Goal: Find specific fact: Find specific fact

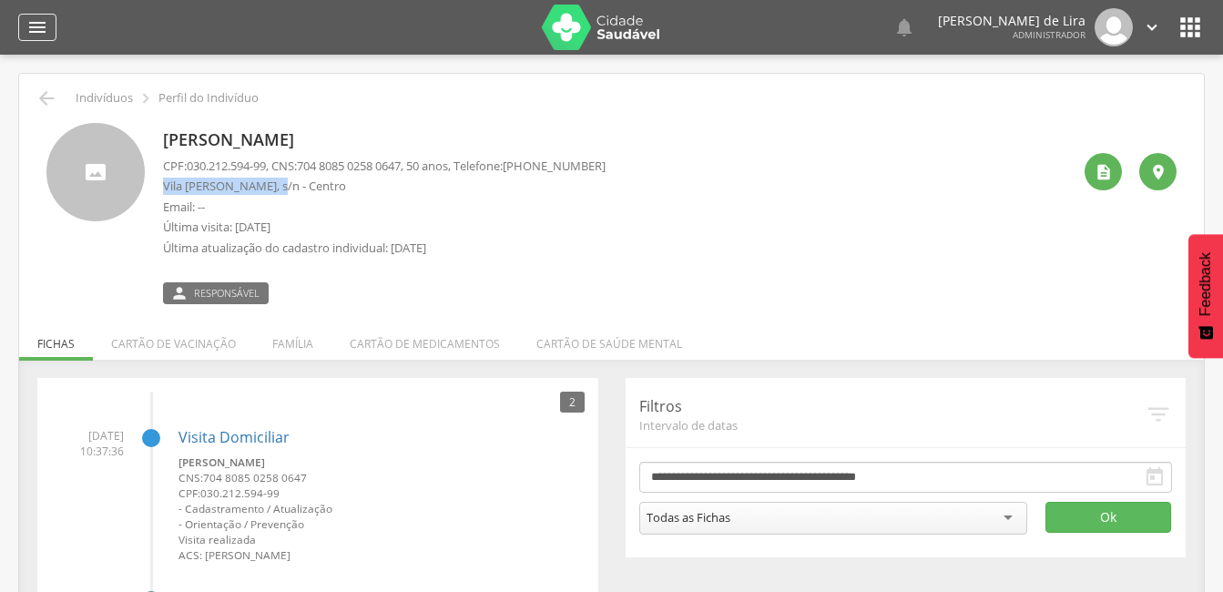
click at [31, 23] on icon "" at bounding box center [37, 27] width 22 height 22
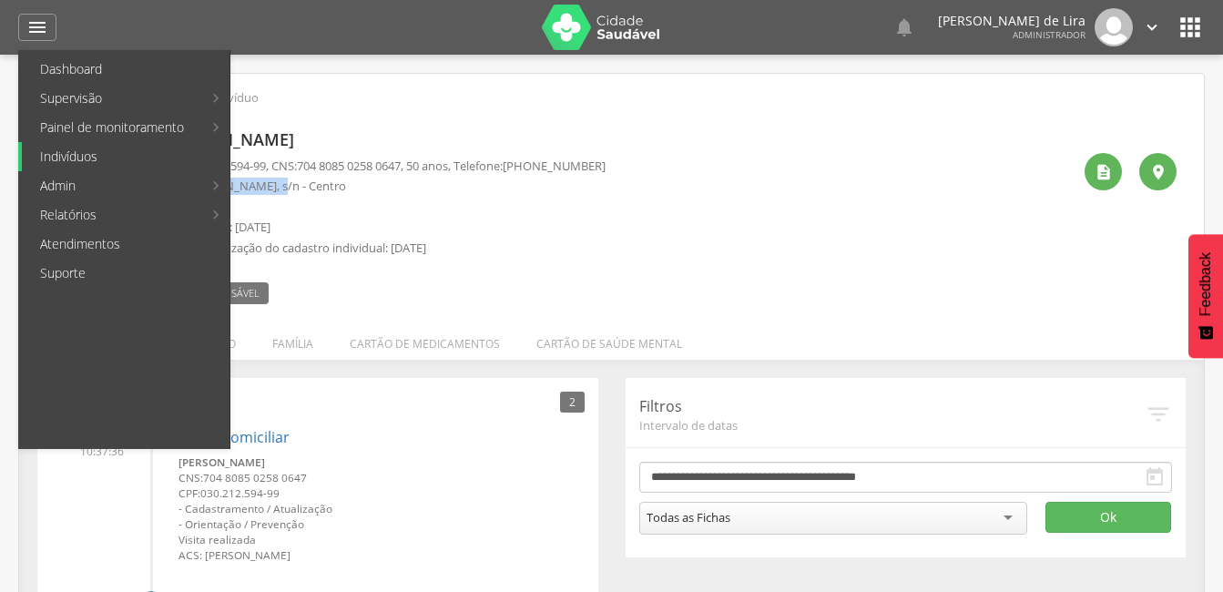
click at [79, 154] on link "Indivíduos" at bounding box center [126, 156] width 208 height 29
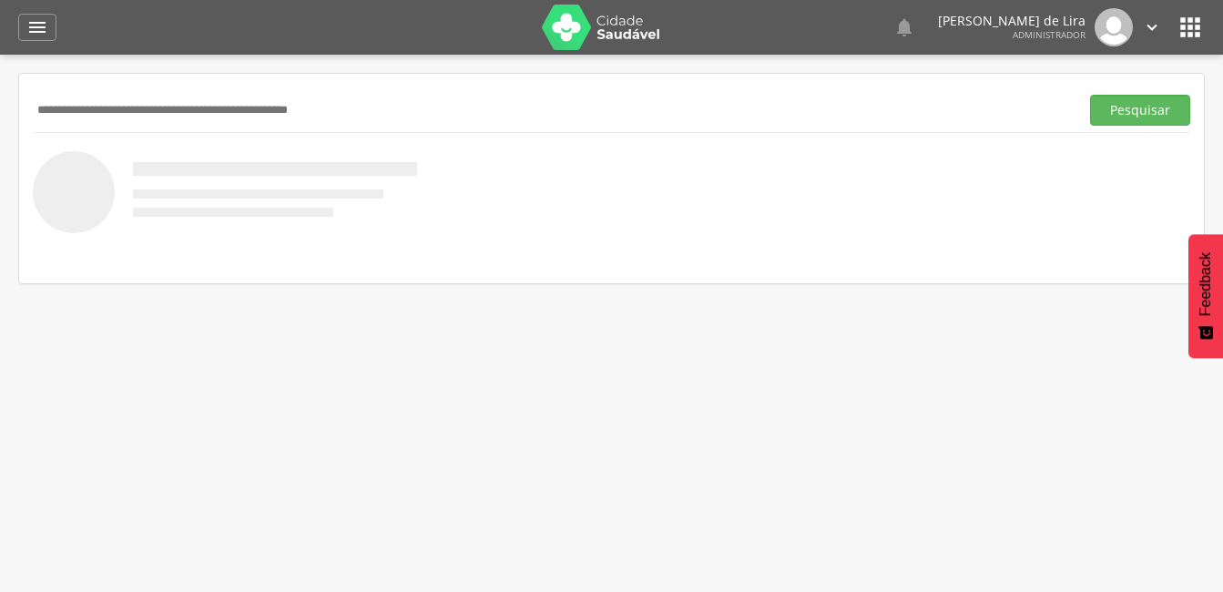
click at [175, 105] on input "text" at bounding box center [552, 110] width 1039 height 31
click at [191, 118] on input "text" at bounding box center [552, 110] width 1039 height 31
type input "*********"
click at [1143, 115] on button "Pesquisar" at bounding box center [1140, 110] width 100 height 31
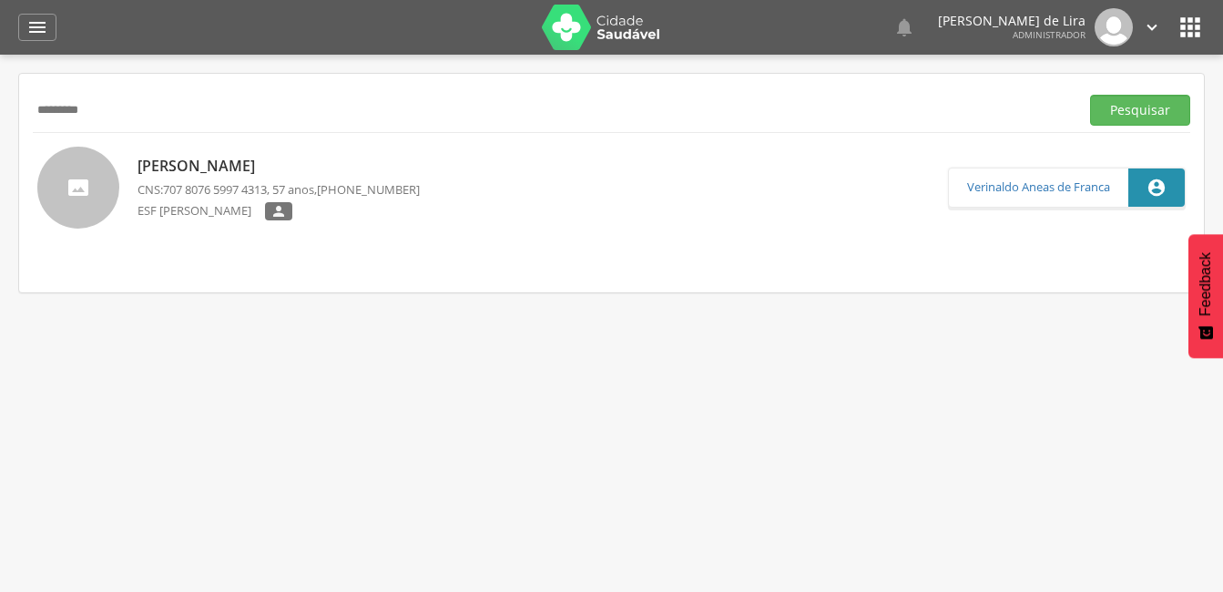
click at [118, 119] on input "*********" at bounding box center [552, 110] width 1039 height 31
click at [355, 168] on p "[PERSON_NAME]" at bounding box center [278, 166] width 282 height 21
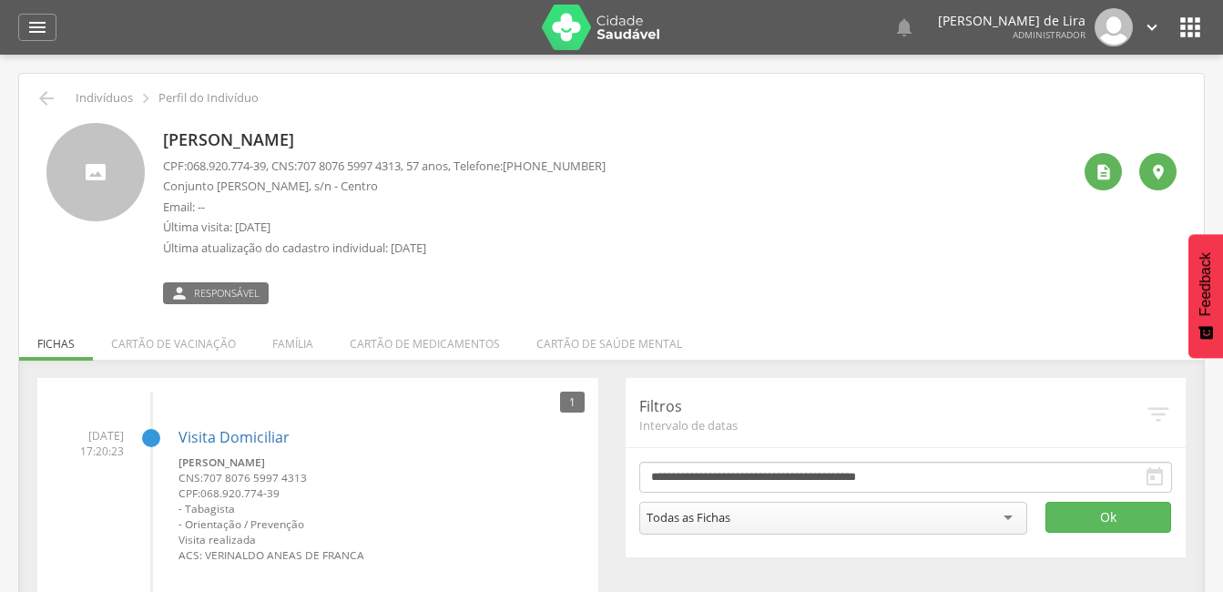
drag, startPoint x: 443, startPoint y: 135, endPoint x: 161, endPoint y: 132, distance: 282.2
click at [161, 132] on div "[PERSON_NAME] CPF: 068.920.774-39 , CNS: [PHONE_NUMBER] , 57 anos, Telefone: [P…" at bounding box center [611, 213] width 1130 height 181
copy p "[PERSON_NAME]"
drag, startPoint x: 272, startPoint y: 160, endPoint x: 183, endPoint y: 162, distance: 89.2
click at [183, 162] on p "CPF: 068.920.774-39 , CNS: [PHONE_NUMBER] , 57 anos, Telefone: [PHONE_NUMBER]" at bounding box center [384, 165] width 442 height 17
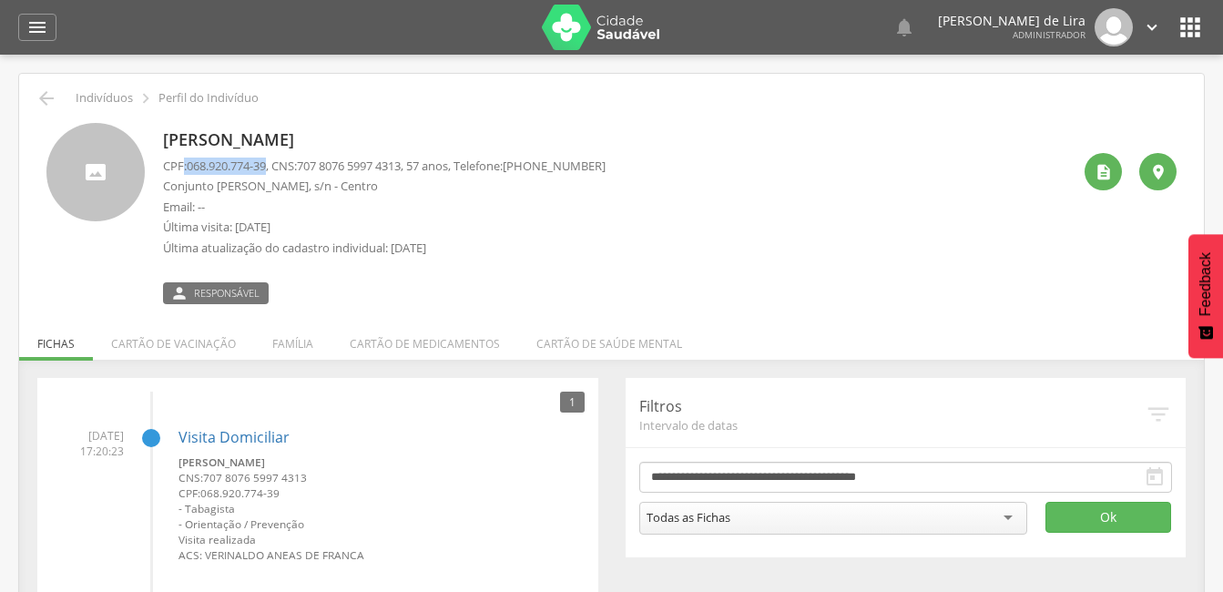
copy p ": 068.920.774-39"
drag, startPoint x: 418, startPoint y: 163, endPoint x: 310, endPoint y: 161, distance: 108.4
click at [310, 161] on span "707 8076 5997 4313" at bounding box center [349, 165] width 104 height 16
copy span "707 8076 5997 4313"
drag, startPoint x: 273, startPoint y: 183, endPoint x: 165, endPoint y: 185, distance: 108.4
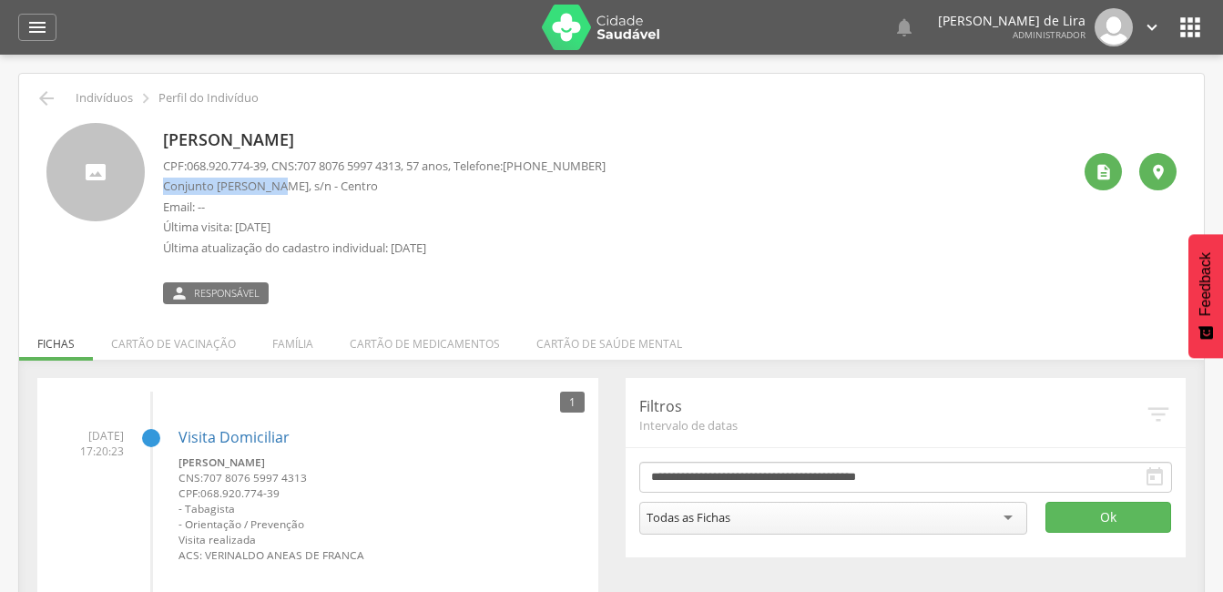
click at [165, 185] on p "Conjunto [PERSON_NAME], s/n - Centro" at bounding box center [384, 186] width 442 height 17
copy p "Conjunto [PERSON_NAME]"
click at [22, 33] on div "" at bounding box center [37, 27] width 38 height 27
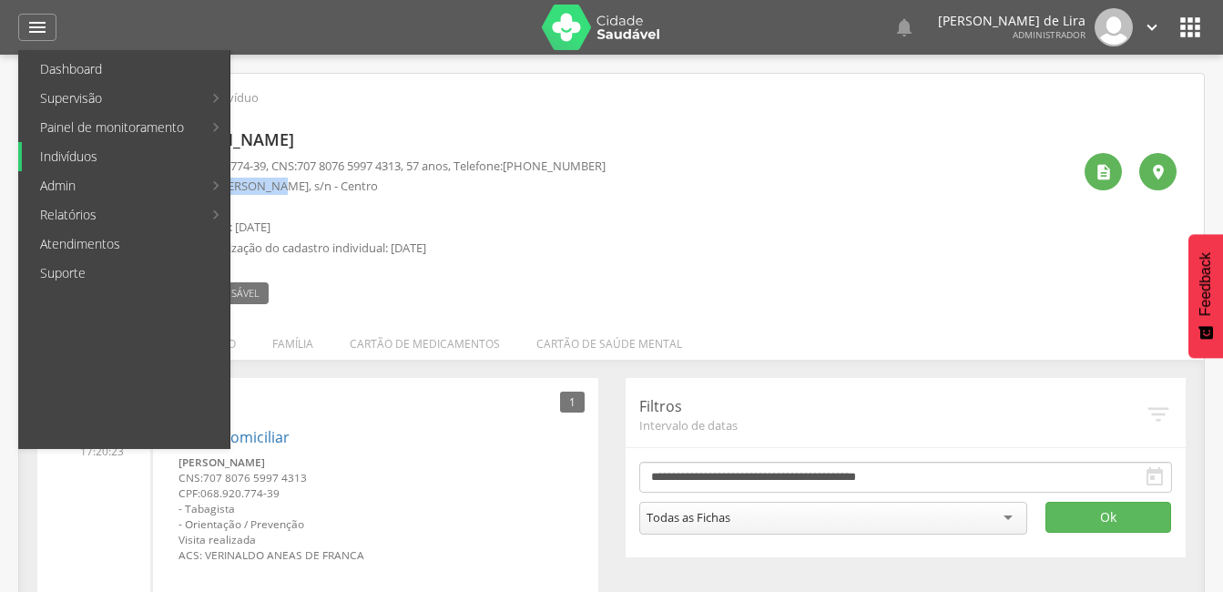
click at [91, 162] on link "Indivíduos" at bounding box center [126, 156] width 208 height 29
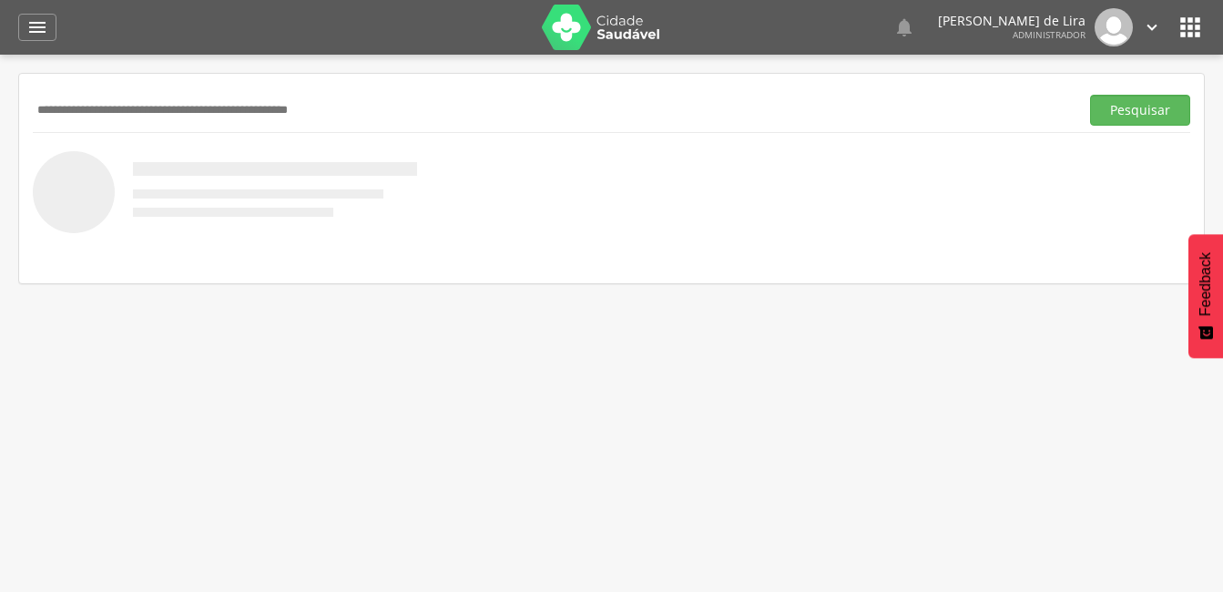
click at [101, 110] on input "text" at bounding box center [552, 110] width 1039 height 31
click at [1134, 115] on button "Pesquisar" at bounding box center [1140, 110] width 100 height 31
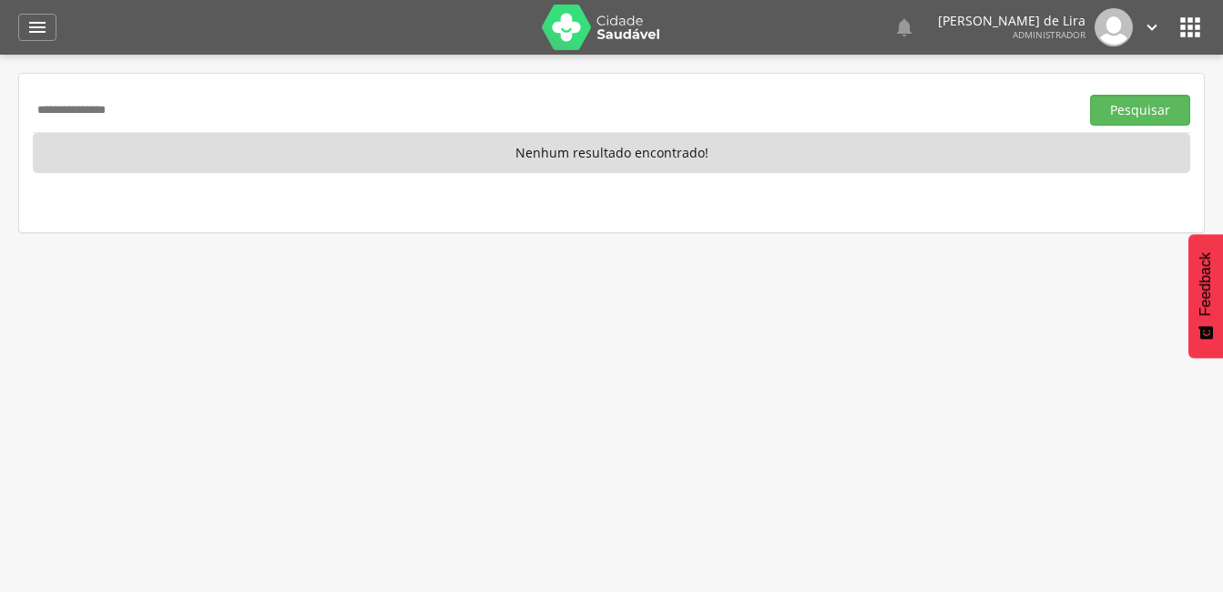
click at [153, 102] on input "**********" at bounding box center [552, 110] width 1039 height 31
type input "*"
click at [353, 114] on input "text" at bounding box center [552, 110] width 1039 height 31
click at [76, 127] on div "Pesquisar" at bounding box center [611, 109] width 1157 height 45
click at [76, 117] on input "text" at bounding box center [552, 110] width 1039 height 31
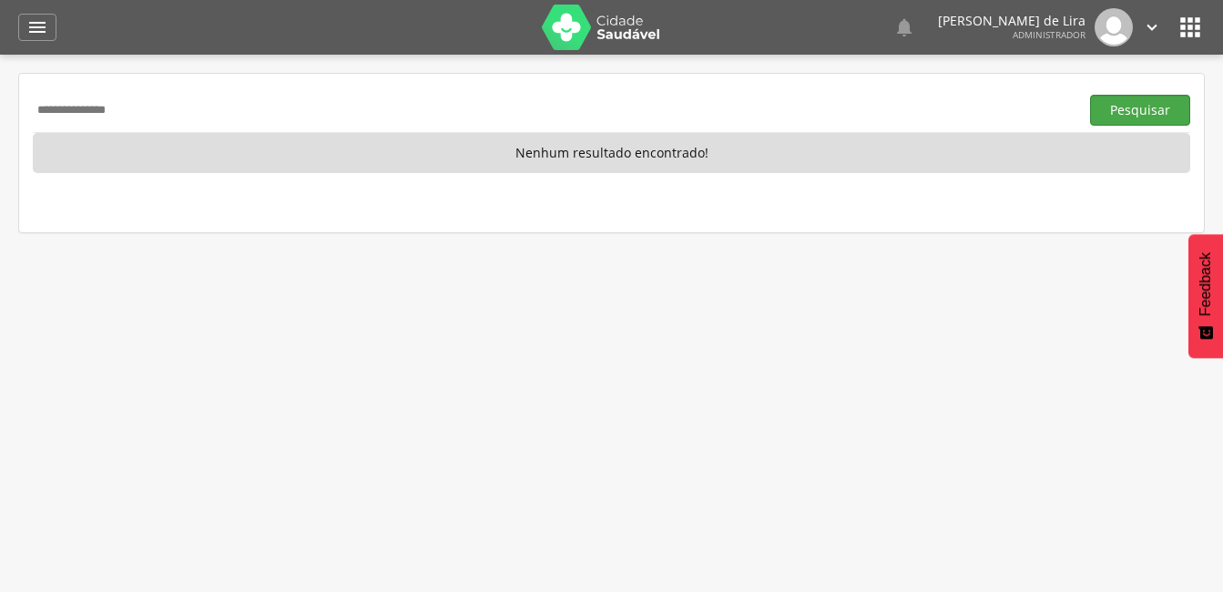
type input "**********"
click at [1153, 117] on button "Pesquisar" at bounding box center [1140, 110] width 100 height 31
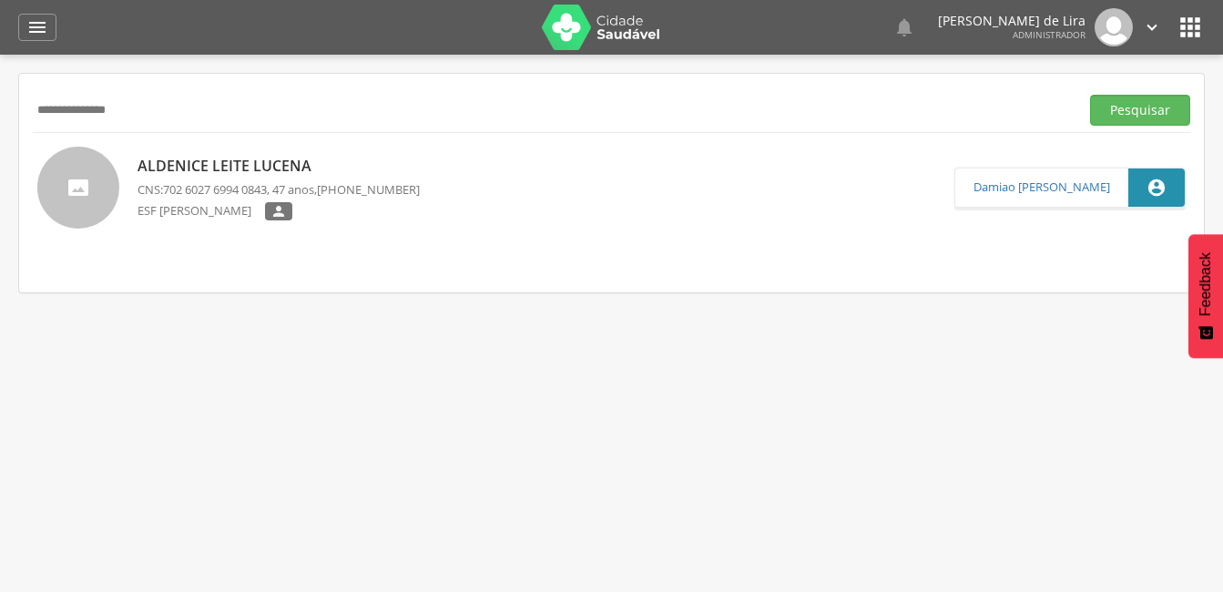
click at [300, 167] on p "Aldenice Leite Lucena" at bounding box center [278, 166] width 282 height 21
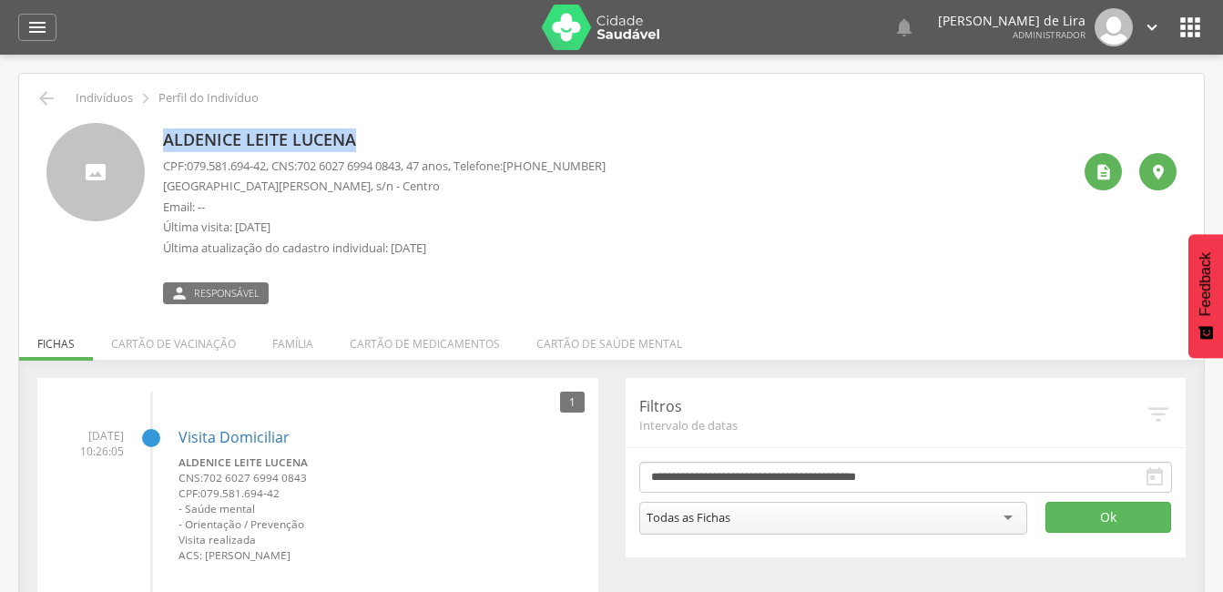
drag, startPoint x: 352, startPoint y: 137, endPoint x: 161, endPoint y: 139, distance: 191.2
click at [161, 139] on div "Aldenice Leite Lucena CPF: 079.581.694-42 , CNS: [PHONE_NUMBER] , 47 anos, Tele…" at bounding box center [611, 213] width 1130 height 181
copy p "Aldenice Leite Lucena"
drag, startPoint x: 270, startPoint y: 166, endPoint x: 191, endPoint y: 166, distance: 79.2
click at [191, 166] on span "079.581.694-42" at bounding box center [226, 165] width 79 height 16
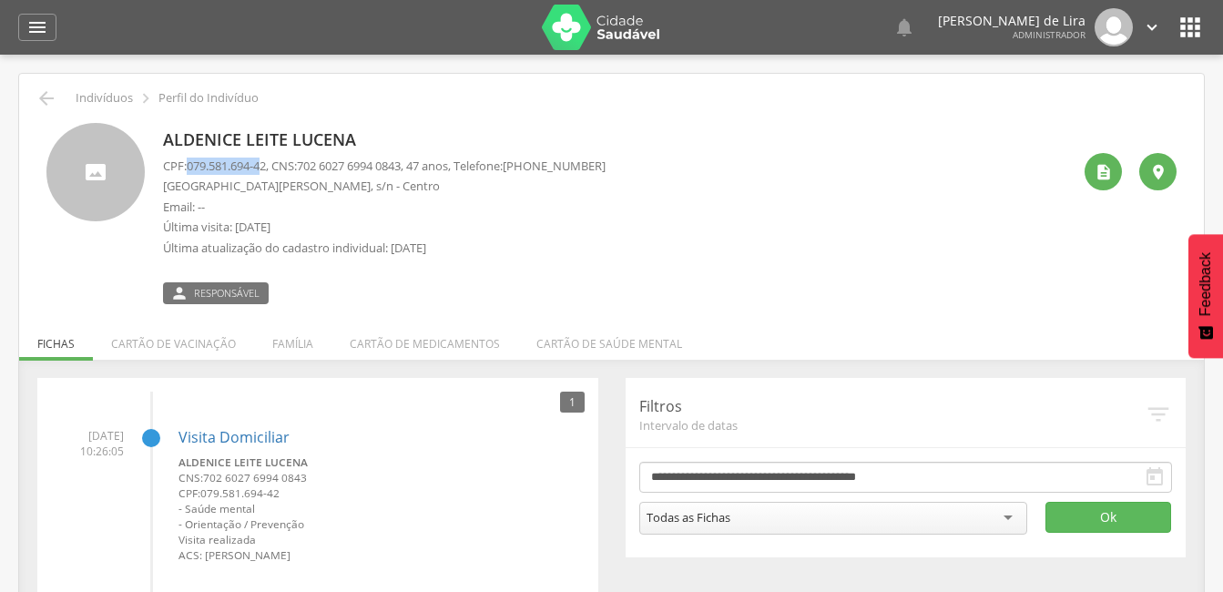
copy span "079.581.694-4"
drag, startPoint x: 419, startPoint y: 165, endPoint x: 310, endPoint y: 170, distance: 108.5
click at [310, 170] on span "702 6027 6994 0843" at bounding box center [349, 165] width 104 height 16
copy span "702 6027 6994 0843"
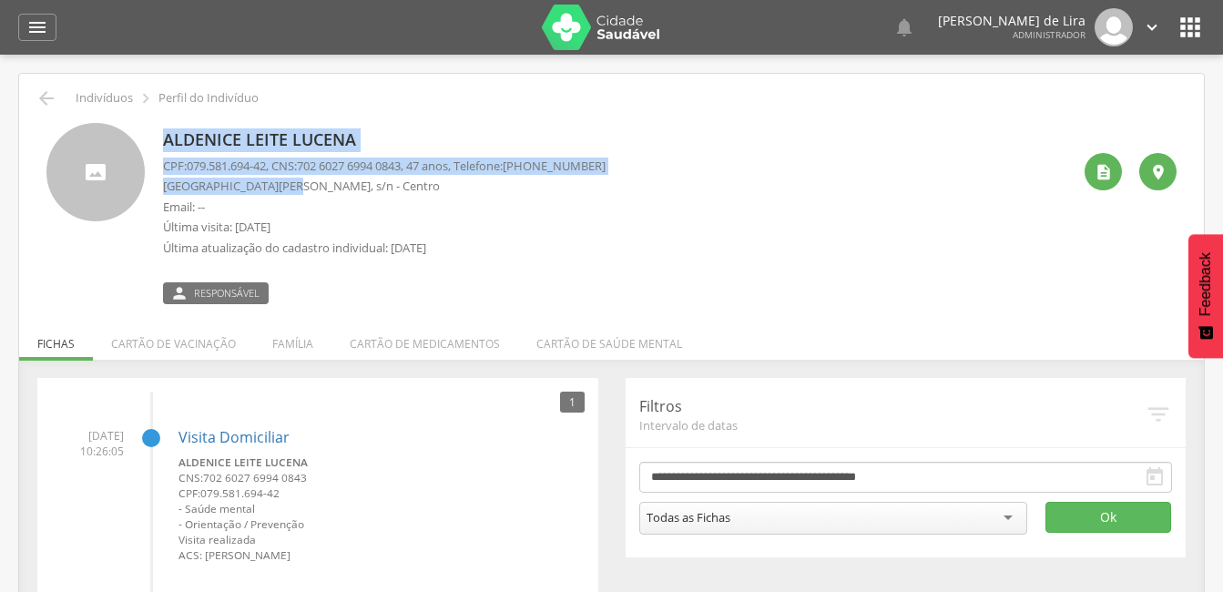
drag, startPoint x: 284, startPoint y: 185, endPoint x: 149, endPoint y: 189, distance: 134.8
click at [149, 189] on div "Aldenice Leite Lucena CPF: 079.581.694-42 , CNS: [PHONE_NUMBER] , 47 anos, Tele…" at bounding box center [611, 213] width 1130 height 181
drag, startPoint x: 149, startPoint y: 189, endPoint x: 239, endPoint y: 187, distance: 90.2
click at [239, 187] on p "[GEOGRAPHIC_DATA][PERSON_NAME], s/n - Centro" at bounding box center [384, 186] width 442 height 17
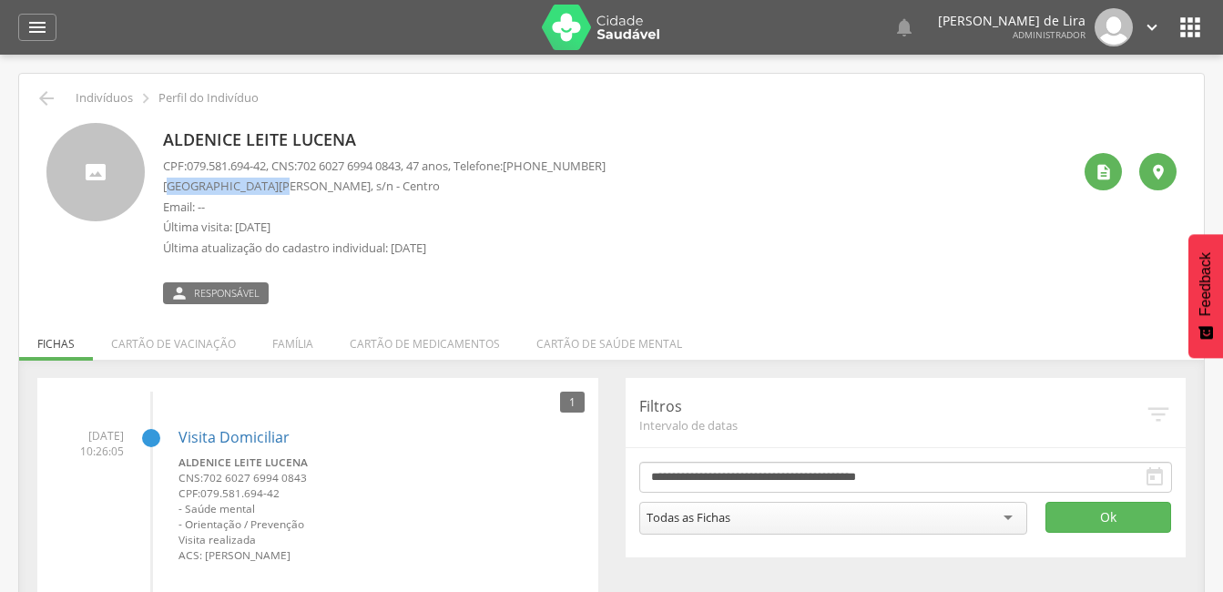
drag, startPoint x: 272, startPoint y: 185, endPoint x: 170, endPoint y: 187, distance: 102.0
click at [170, 187] on p "[GEOGRAPHIC_DATA][PERSON_NAME], s/n - Centro" at bounding box center [384, 186] width 442 height 17
drag, startPoint x: 170, startPoint y: 187, endPoint x: 200, endPoint y: 184, distance: 30.2
click at [200, 184] on p "[GEOGRAPHIC_DATA][PERSON_NAME], s/n - Centro" at bounding box center [384, 186] width 442 height 17
drag, startPoint x: 286, startPoint y: 184, endPoint x: 165, endPoint y: 187, distance: 121.1
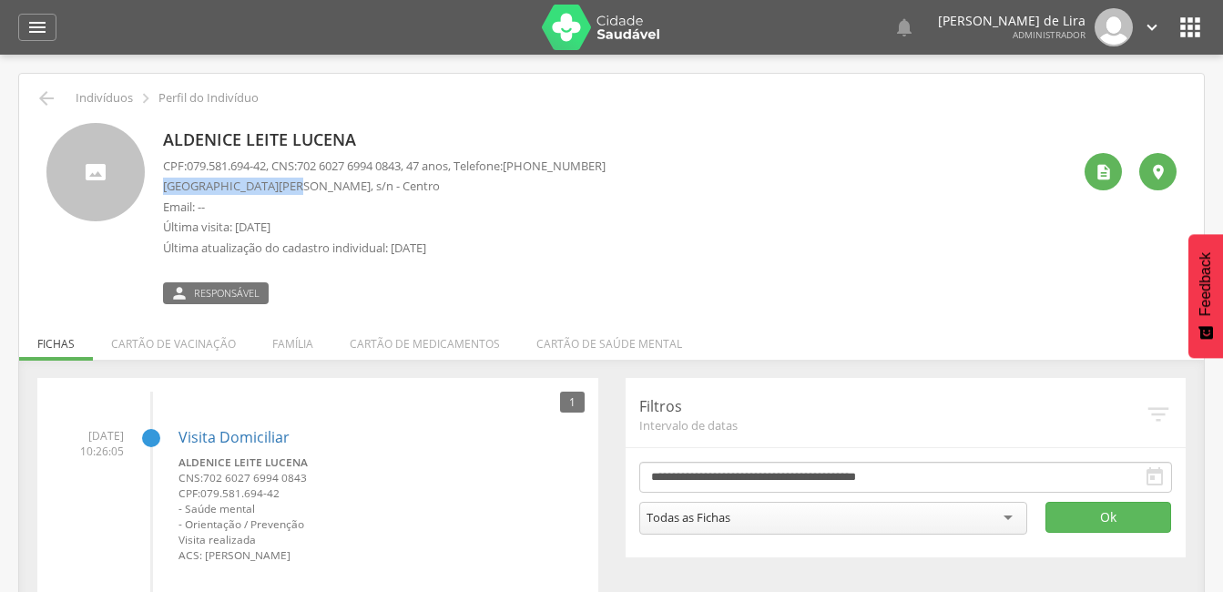
click at [165, 187] on p "[GEOGRAPHIC_DATA][PERSON_NAME], s/n - Centro" at bounding box center [384, 186] width 442 height 17
copy p "Rua [PERSON_NAME]"
drag, startPoint x: 276, startPoint y: 162, endPoint x: 188, endPoint y: 165, distance: 88.3
click at [188, 165] on p "CPF: 079.581.694-42 , CNS: [PHONE_NUMBER] , 47 anos, Telefone: [PHONE_NUMBER]" at bounding box center [384, 165] width 442 height 17
copy p "079.581.694-42"
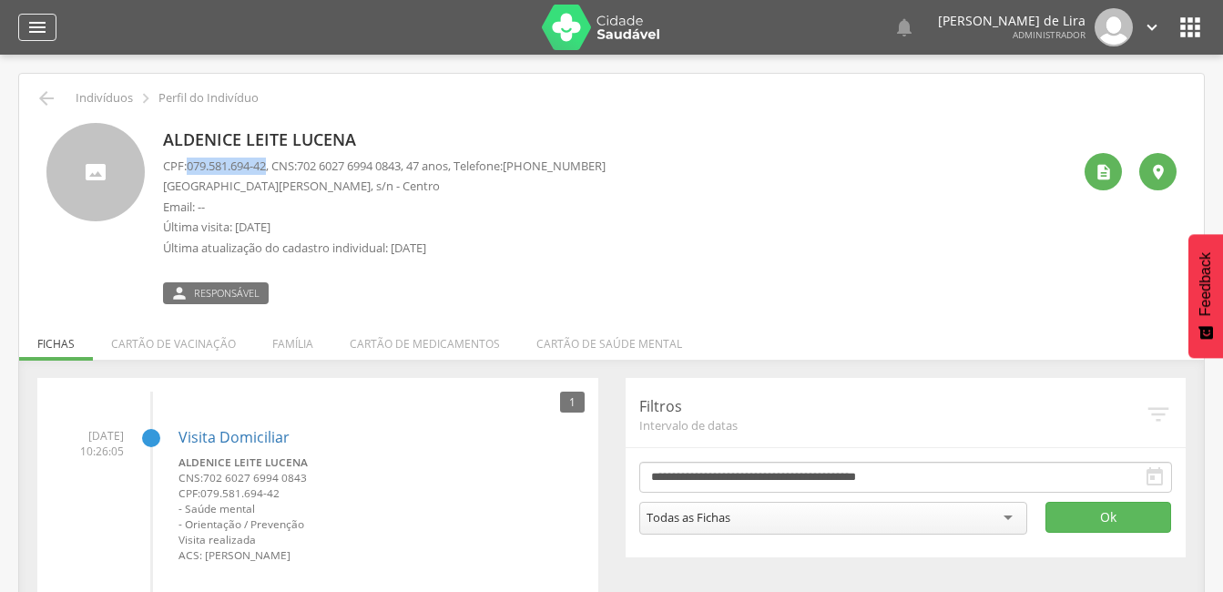
click at [45, 24] on icon "" at bounding box center [37, 27] width 22 height 22
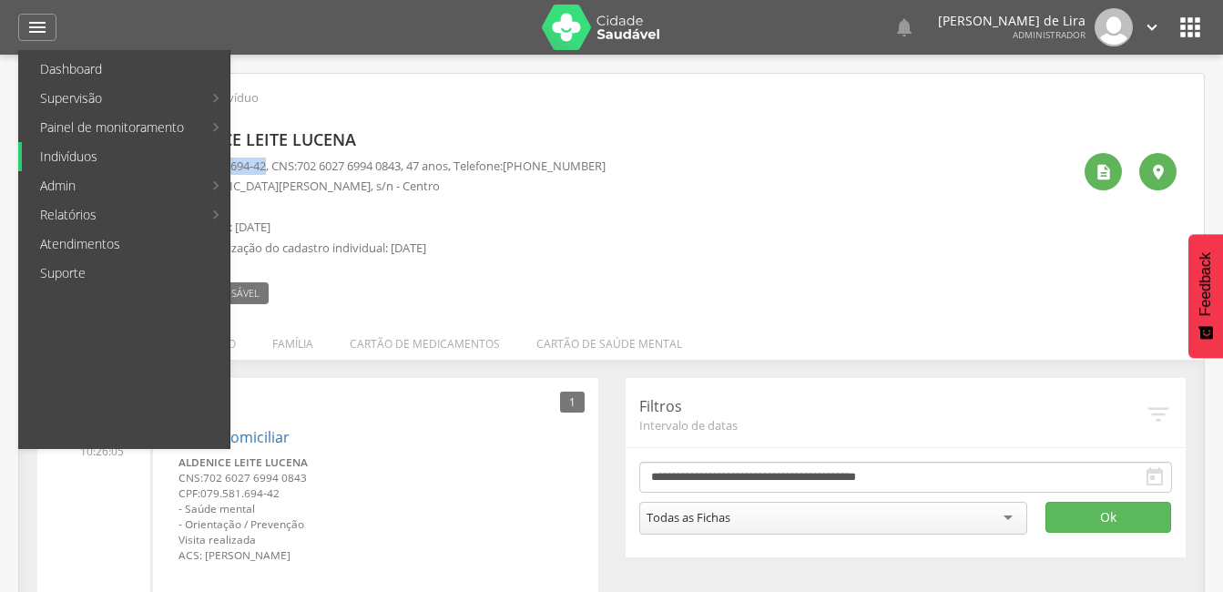
click at [79, 160] on link "Indivíduos" at bounding box center [126, 156] width 208 height 29
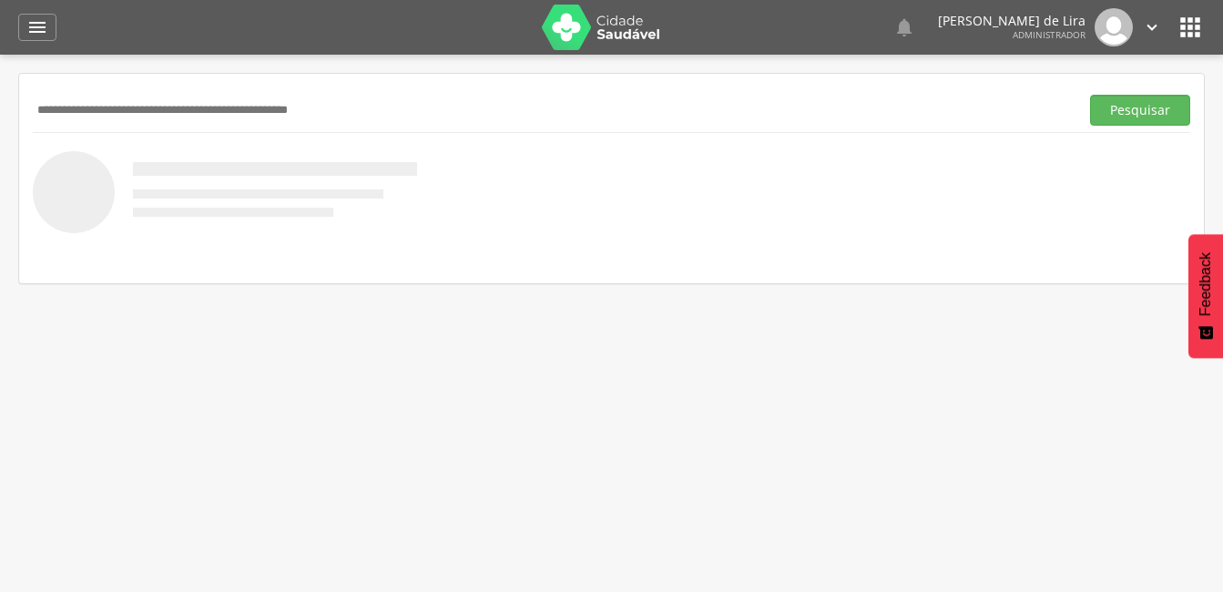
click at [138, 113] on input "text" at bounding box center [552, 110] width 1039 height 31
type input "**********"
click at [1141, 108] on button "Pesquisar" at bounding box center [1140, 110] width 100 height 31
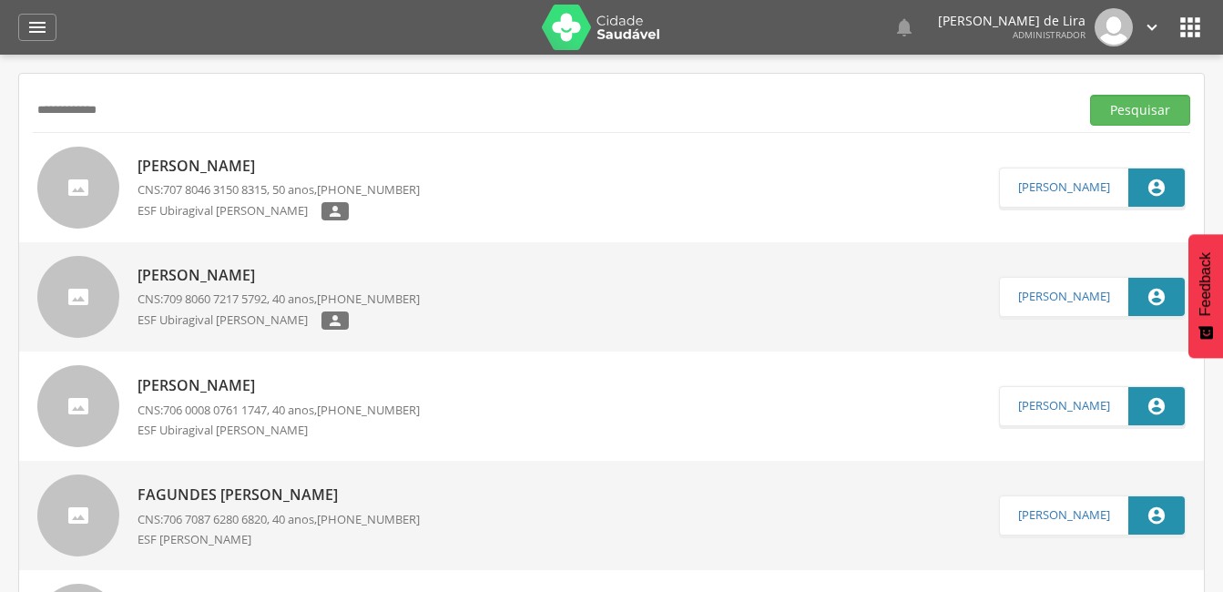
click at [166, 163] on p "[PERSON_NAME]" at bounding box center [278, 166] width 282 height 21
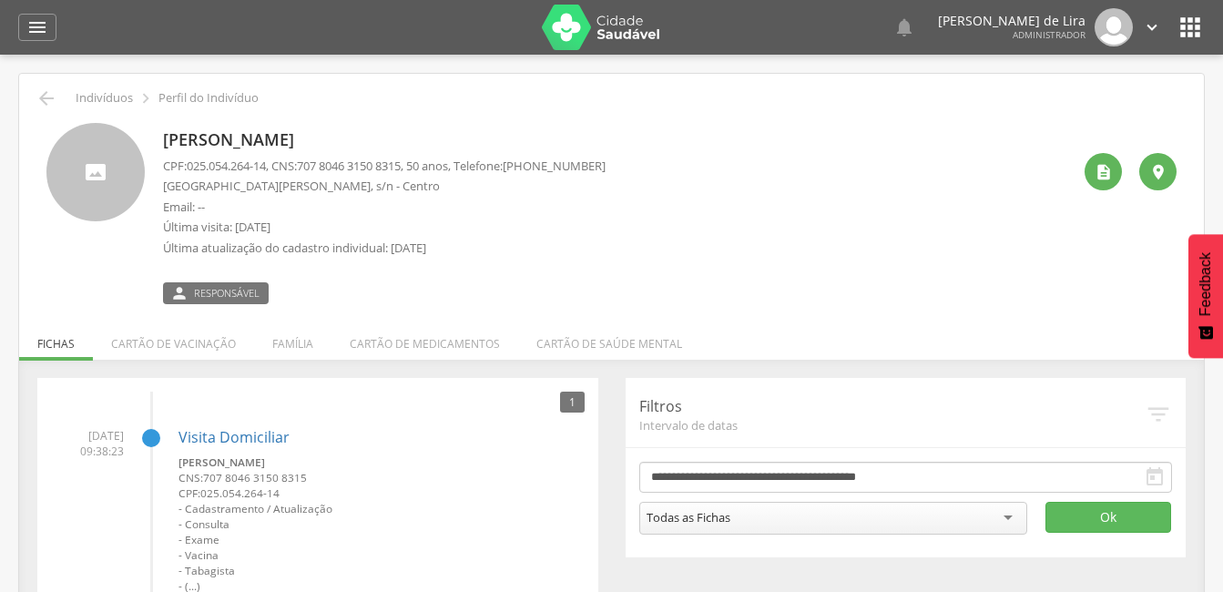
drag, startPoint x: 359, startPoint y: 137, endPoint x: 156, endPoint y: 137, distance: 203.0
click at [156, 137] on div "[PERSON_NAME] CPF: 025.054.264-14 , CNS: [PHONE_NUMBER] , 50 anos, Telefone: [P…" at bounding box center [611, 213] width 1130 height 181
copy p "[PERSON_NAME]"
drag, startPoint x: 273, startPoint y: 165, endPoint x: 184, endPoint y: 166, distance: 89.2
click at [184, 166] on p "CPF: 025.054.264-14 , CNS: [PHONE_NUMBER] , 50 anos, Telefone: [PHONE_NUMBER]" at bounding box center [384, 165] width 442 height 17
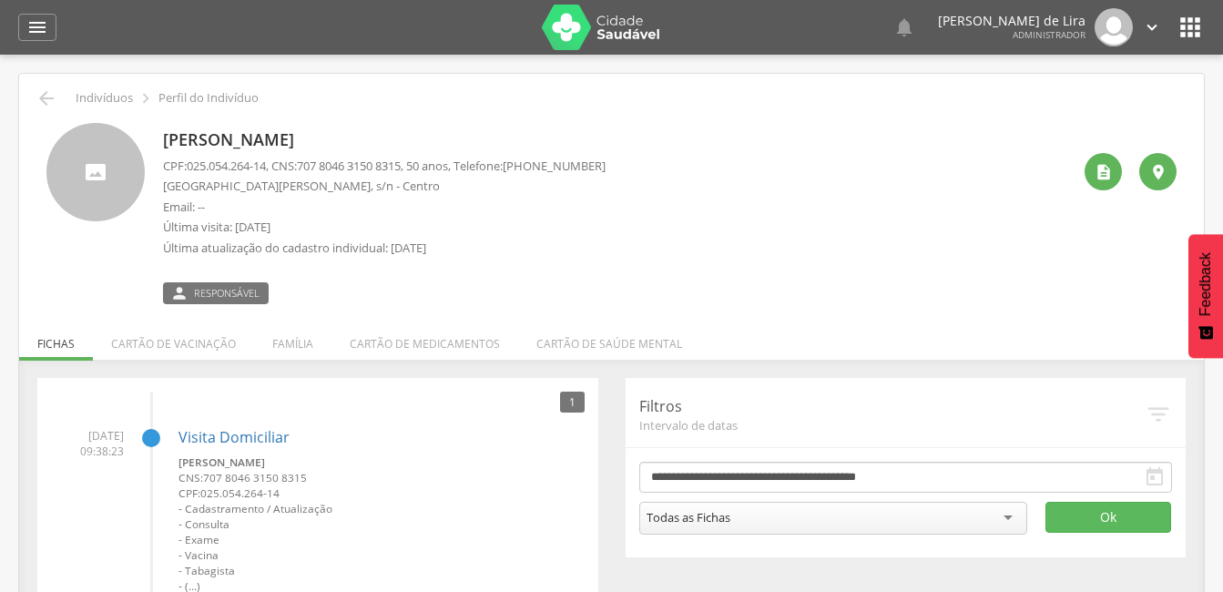
click at [456, 104] on div " Indivíduos  Perfil do Indivíduo" at bounding box center [611, 98] width 1157 height 22
drag, startPoint x: 420, startPoint y: 166, endPoint x: 309, endPoint y: 166, distance: 111.1
click at [309, 166] on p "CPF: 025.054.264-14 , CNS: [PHONE_NUMBER] , 50 anos, Telefone: [PHONE_NUMBER]" at bounding box center [384, 165] width 442 height 17
drag, startPoint x: 273, startPoint y: 163, endPoint x: 193, endPoint y: 167, distance: 80.2
click at [193, 167] on span "025.054.264-14" at bounding box center [226, 165] width 79 height 16
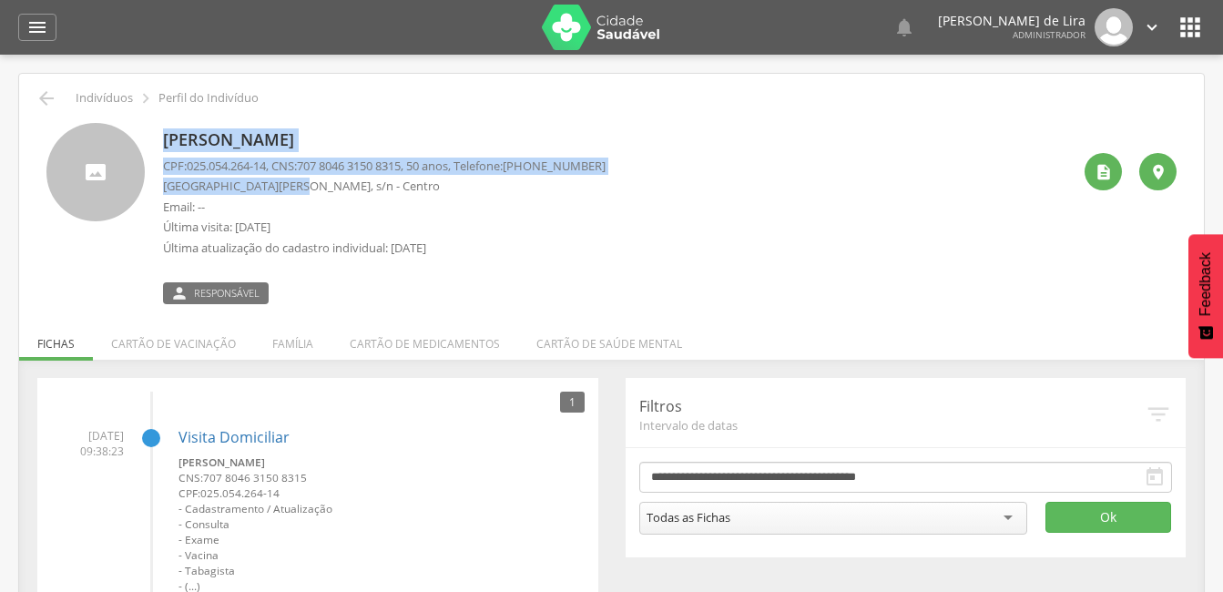
drag, startPoint x: 287, startPoint y: 186, endPoint x: 151, endPoint y: 185, distance: 135.6
click at [151, 185] on div "[PERSON_NAME] CPF: 025.054.264-14 , CNS: [PHONE_NUMBER] , 50 anos, Telefone: [P…" at bounding box center [611, 213] width 1130 height 181
drag, startPoint x: 151, startPoint y: 185, endPoint x: 224, endPoint y: 192, distance: 73.2
click at [224, 192] on p "[GEOGRAPHIC_DATA][PERSON_NAME], s/n - Centro" at bounding box center [384, 186] width 442 height 17
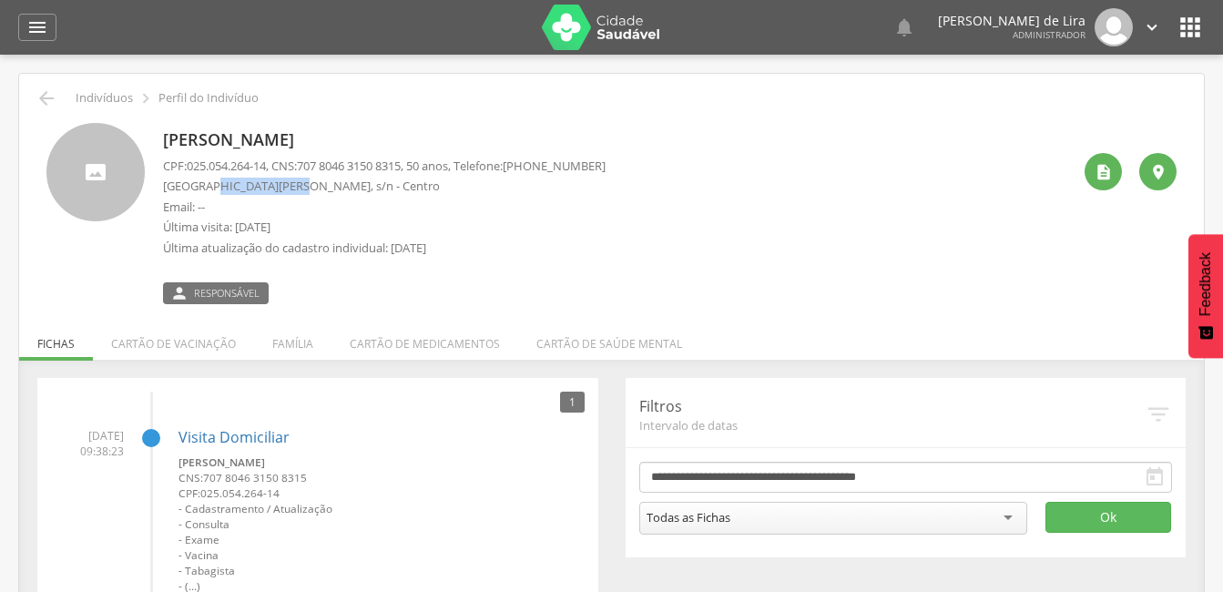
drag, startPoint x: 288, startPoint y: 185, endPoint x: 209, endPoint y: 185, distance: 78.3
click at [209, 185] on p "[GEOGRAPHIC_DATA][PERSON_NAME], s/n - Centro" at bounding box center [384, 186] width 442 height 17
click at [51, 35] on div "" at bounding box center [37, 27] width 38 height 27
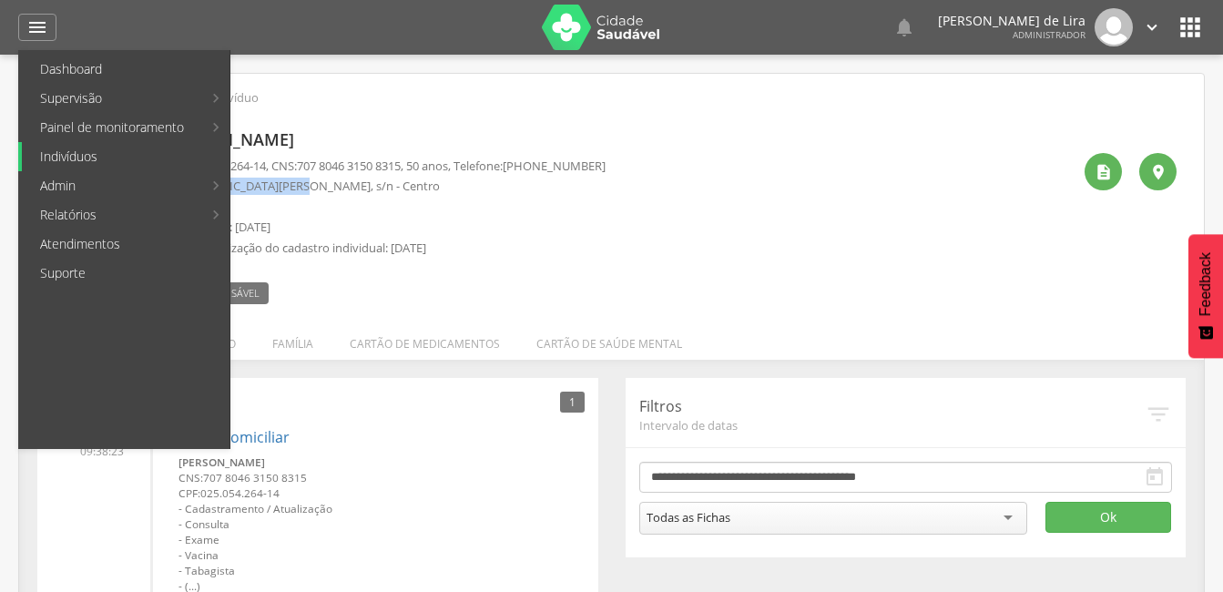
click at [67, 156] on link "Indivíduos" at bounding box center [126, 156] width 208 height 29
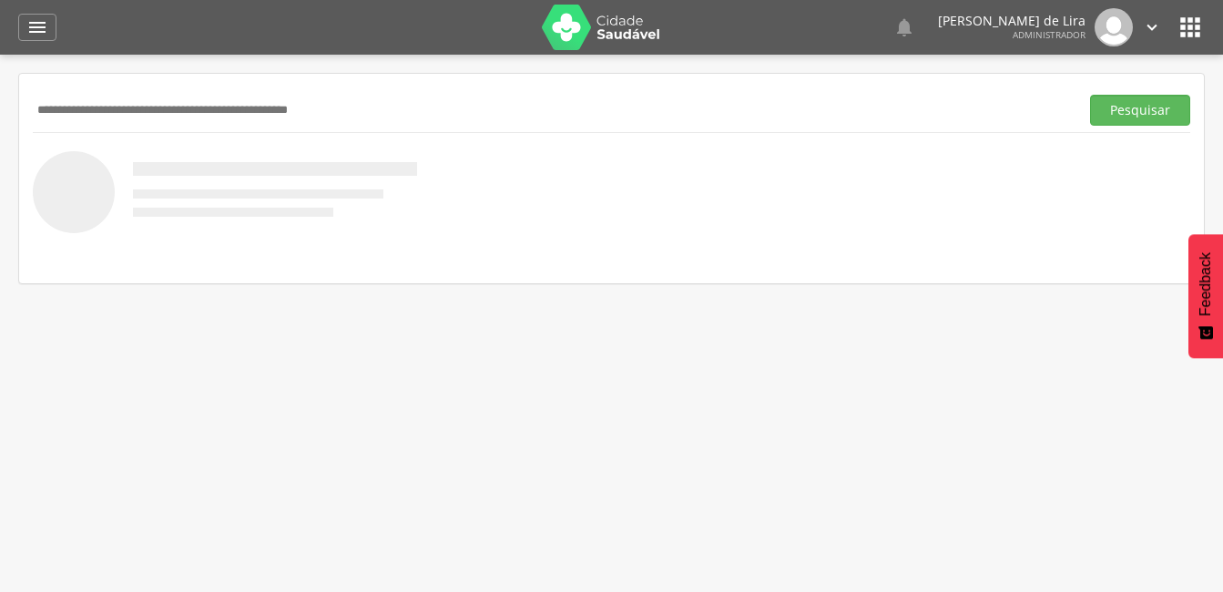
click at [107, 95] on input "text" at bounding box center [552, 110] width 1039 height 31
click at [1128, 107] on button "Pesquisar" at bounding box center [1140, 110] width 100 height 31
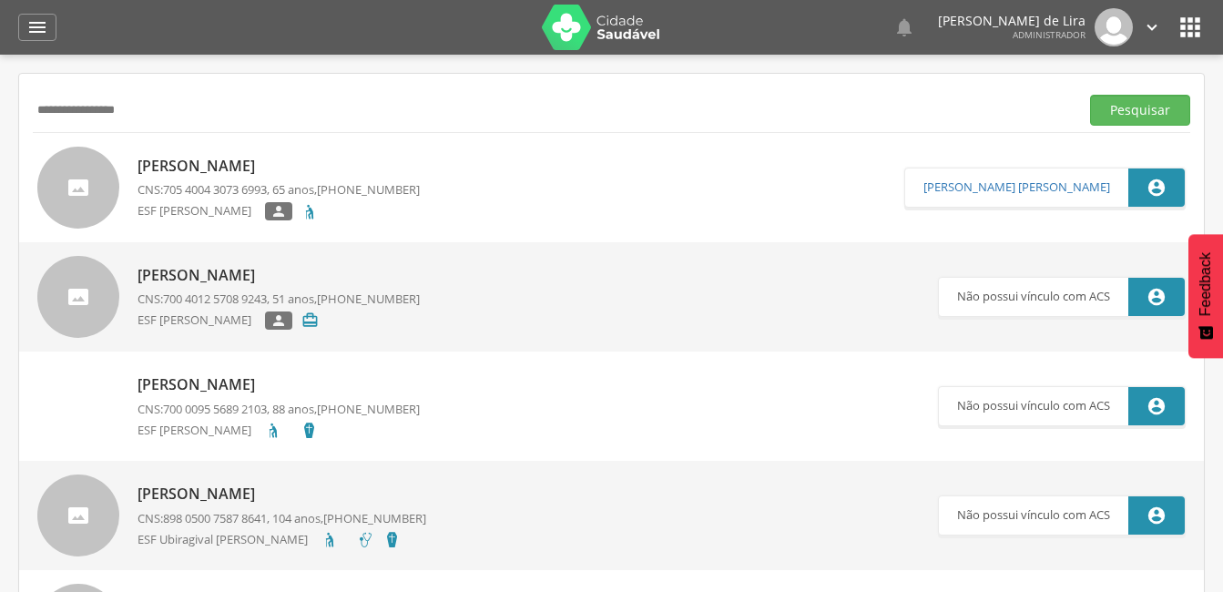
click at [188, 110] on input "**********" at bounding box center [552, 110] width 1039 height 31
type input "*"
type input "**********"
click at [1157, 111] on button "Pesquisar" at bounding box center [1140, 110] width 100 height 31
